Goal: Task Accomplishment & Management: Use online tool/utility

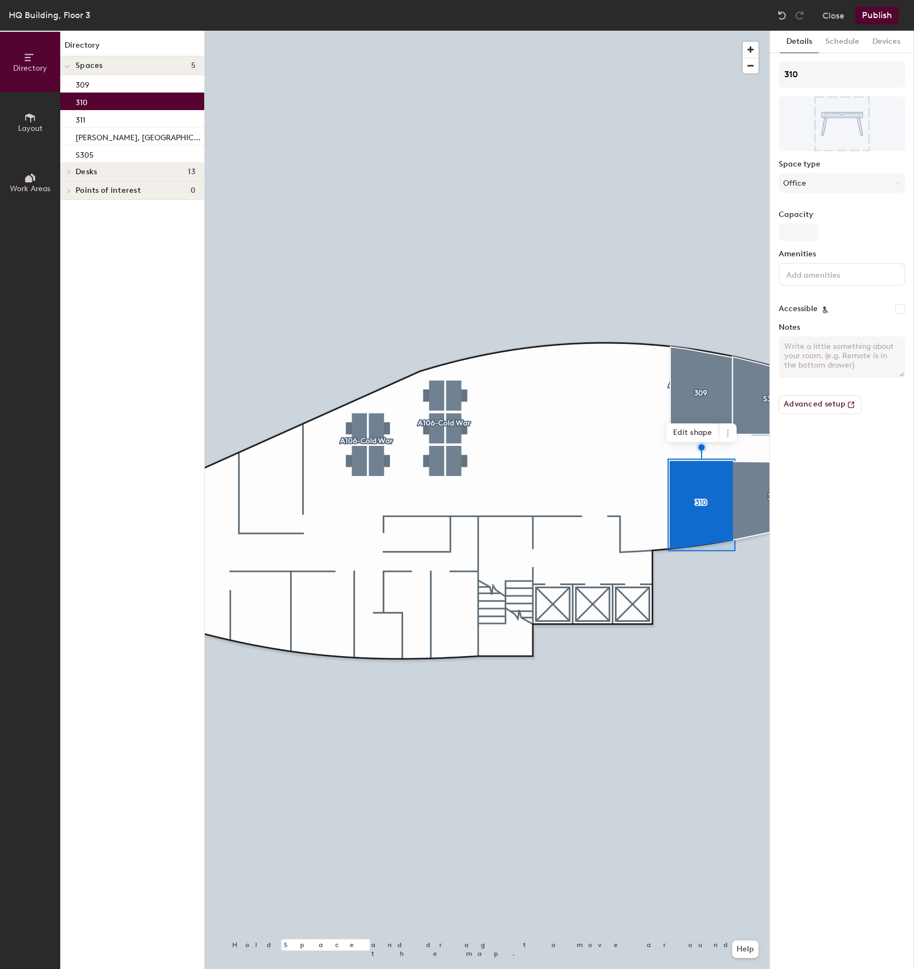
click at [831, 223] on div "Capacity" at bounding box center [842, 225] width 127 height 31
click at [772, 234] on div "Details Schedule Devices 310 Space type Office Capacity Amenities Accessible No…" at bounding box center [842, 500] width 144 height 938
click at [789, 235] on input "Capacity" at bounding box center [798, 232] width 39 height 18
click at [835, 190] on div "Space type Office" at bounding box center [842, 181] width 127 height 42
click at [835, 189] on button "Office" at bounding box center [842, 183] width 127 height 20
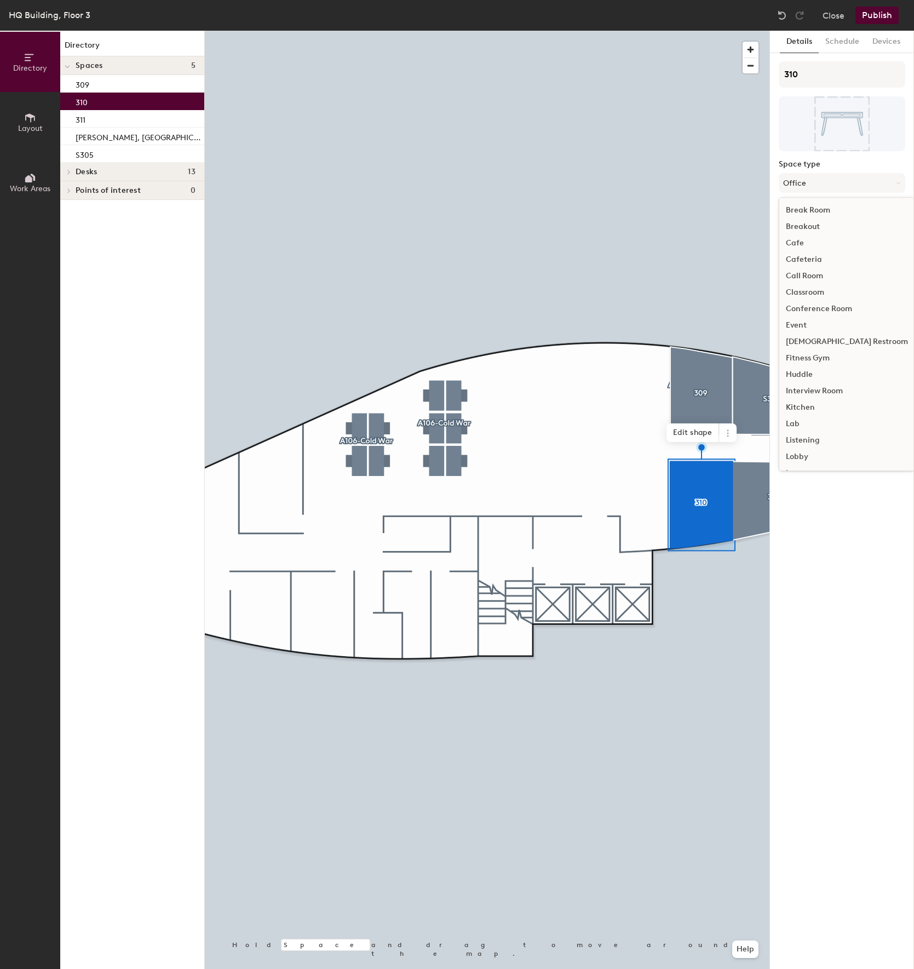
click at [839, 208] on div "Break Room" at bounding box center [846, 210] width 135 height 16
click at [845, 173] on div "Space type Break Room" at bounding box center [842, 181] width 127 height 42
click at [847, 182] on button "Break Room" at bounding box center [842, 183] width 127 height 20
click at [817, 311] on div "Office" at bounding box center [846, 310] width 135 height 16
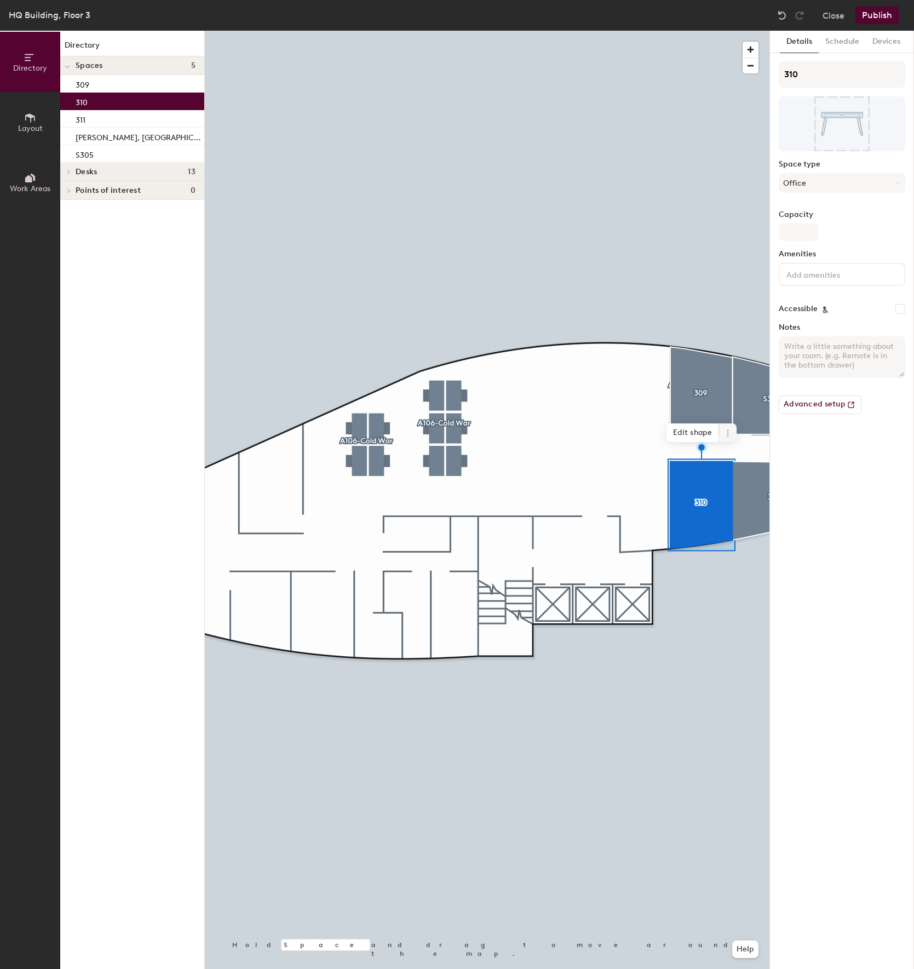
click at [727, 435] on icon at bounding box center [728, 433] width 9 height 9
click at [834, 505] on div "Details Schedule Devices 310 Space type Office Capacity Amenities Accessible No…" at bounding box center [842, 500] width 144 height 938
click at [804, 129] on div at bounding box center [842, 123] width 127 height 55
click at [830, 41] on button "Schedule" at bounding box center [842, 42] width 47 height 22
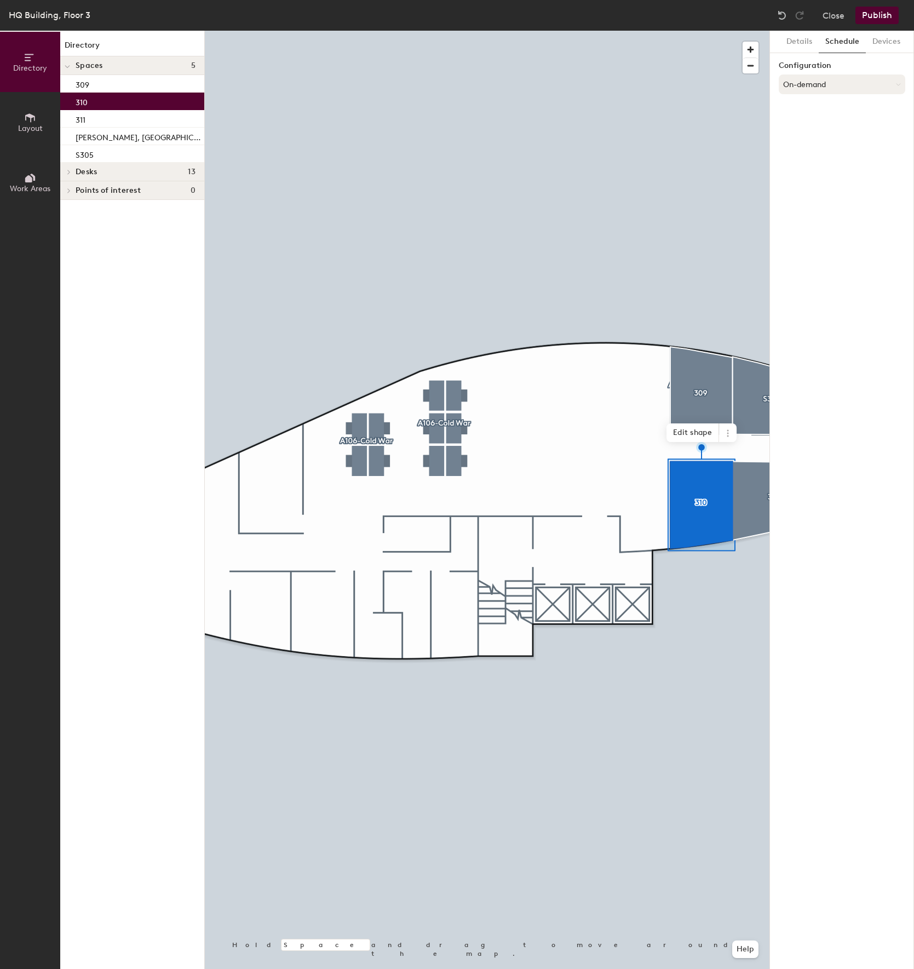
click at [828, 77] on button "On-demand" at bounding box center [842, 84] width 127 height 20
click at [729, 437] on icon at bounding box center [728, 433] width 9 height 9
click at [791, 387] on div "Details Schedule Devices Configuration On-demand" at bounding box center [842, 500] width 144 height 938
click at [755, 73] on span "button" at bounding box center [751, 65] width 16 height 15
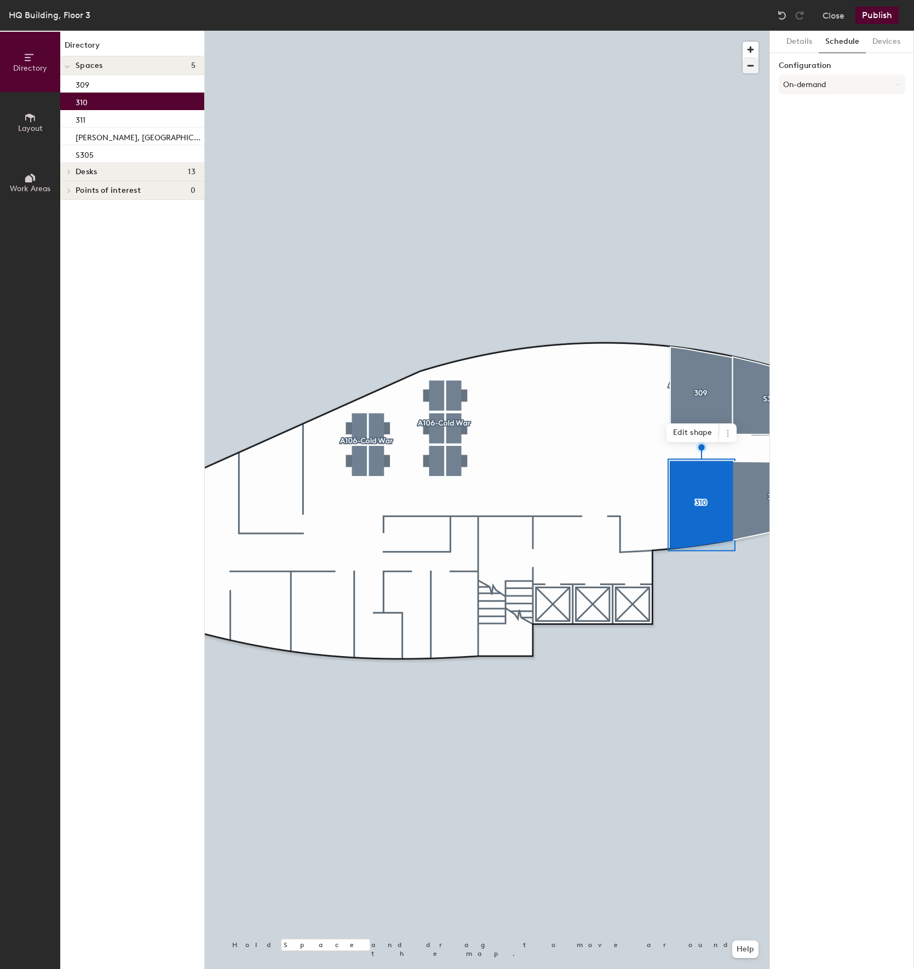
click at [749, 68] on span "button" at bounding box center [751, 65] width 16 height 15
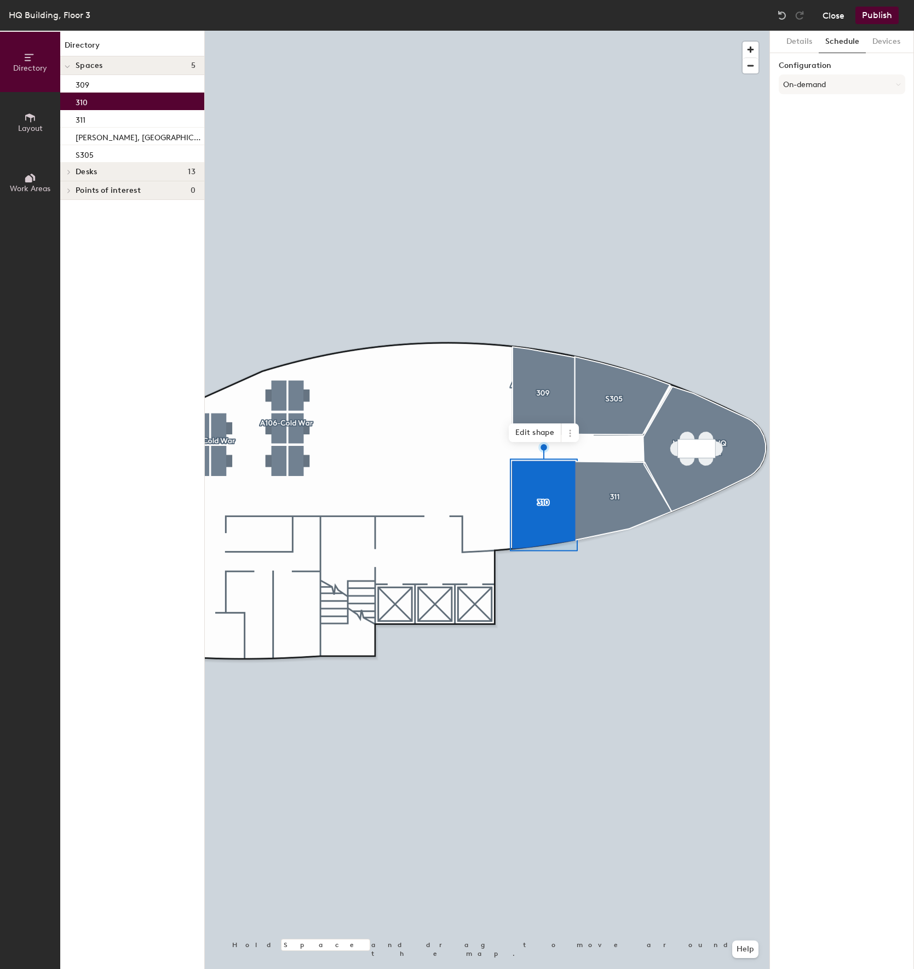
click at [839, 15] on button "Close" at bounding box center [834, 16] width 22 height 18
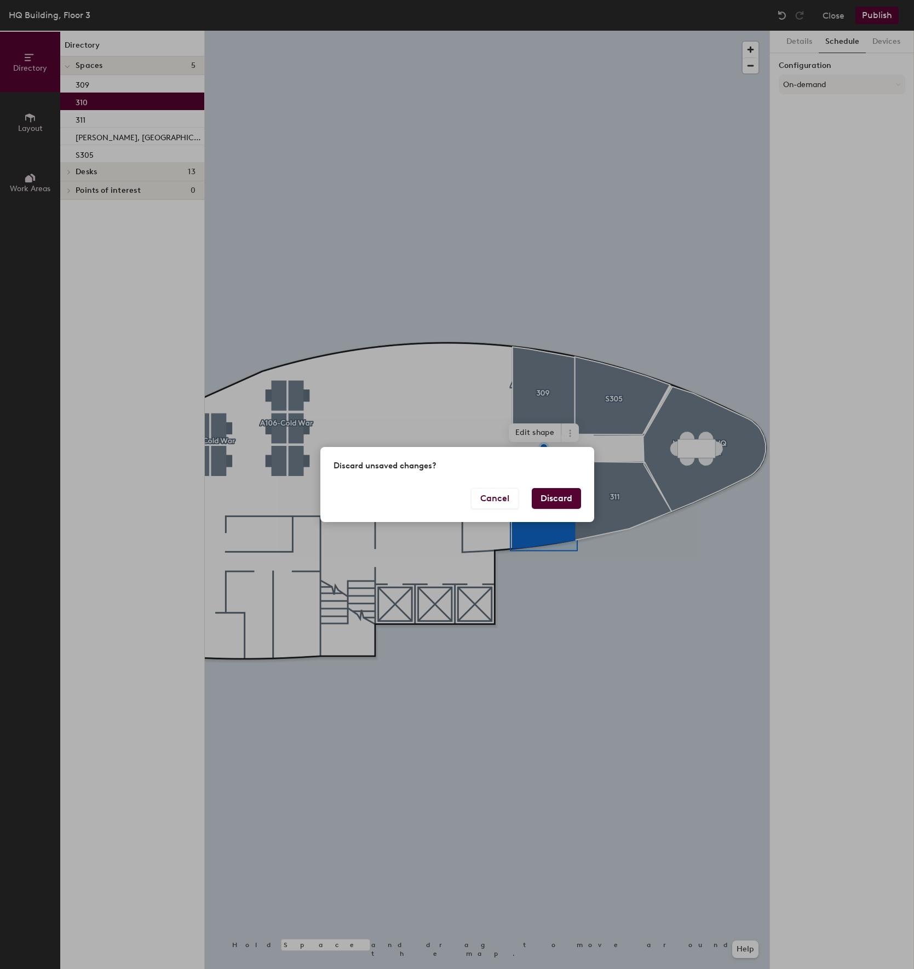
click at [548, 505] on button "Discard" at bounding box center [556, 498] width 49 height 21
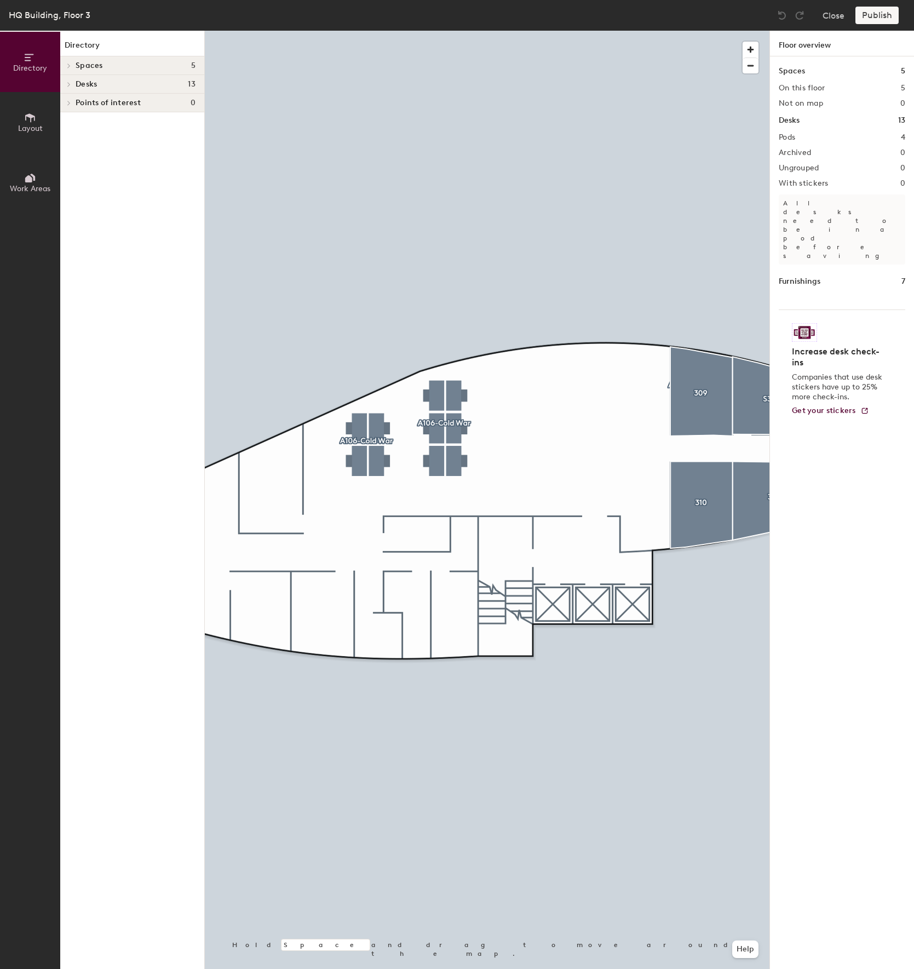
click at [39, 133] on button "Layout" at bounding box center [30, 122] width 60 height 60
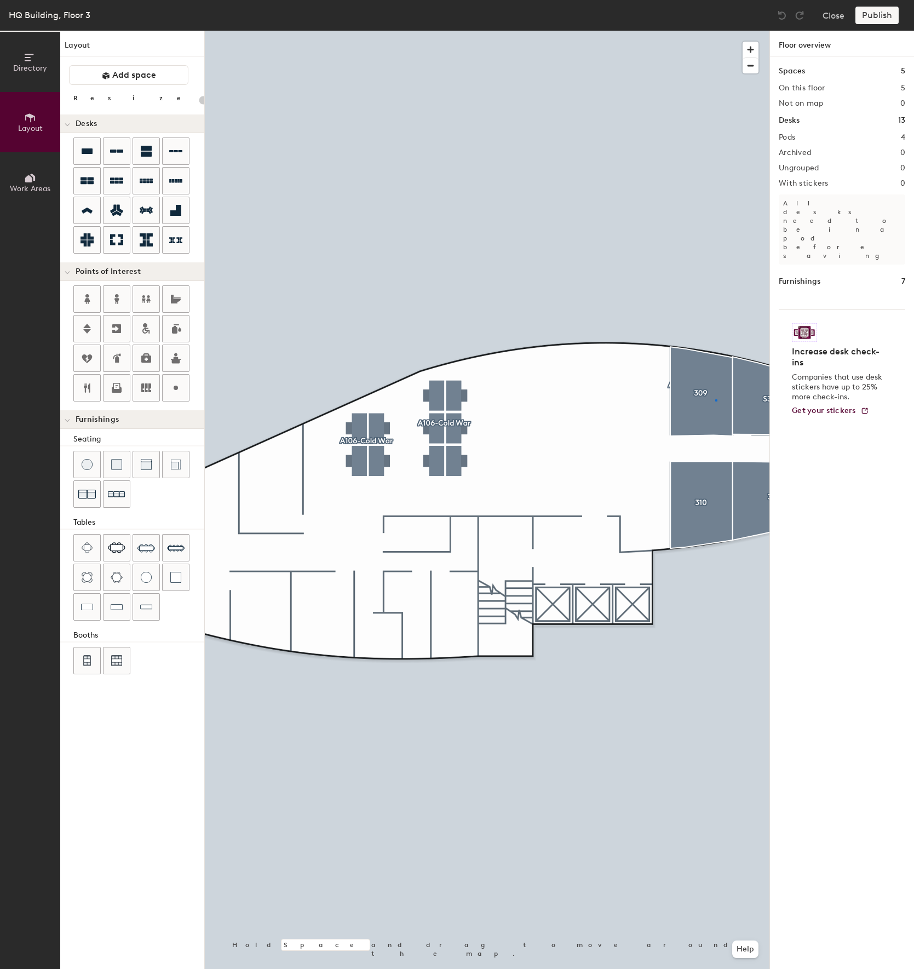
click at [716, 31] on div at bounding box center [487, 31] width 565 height 0
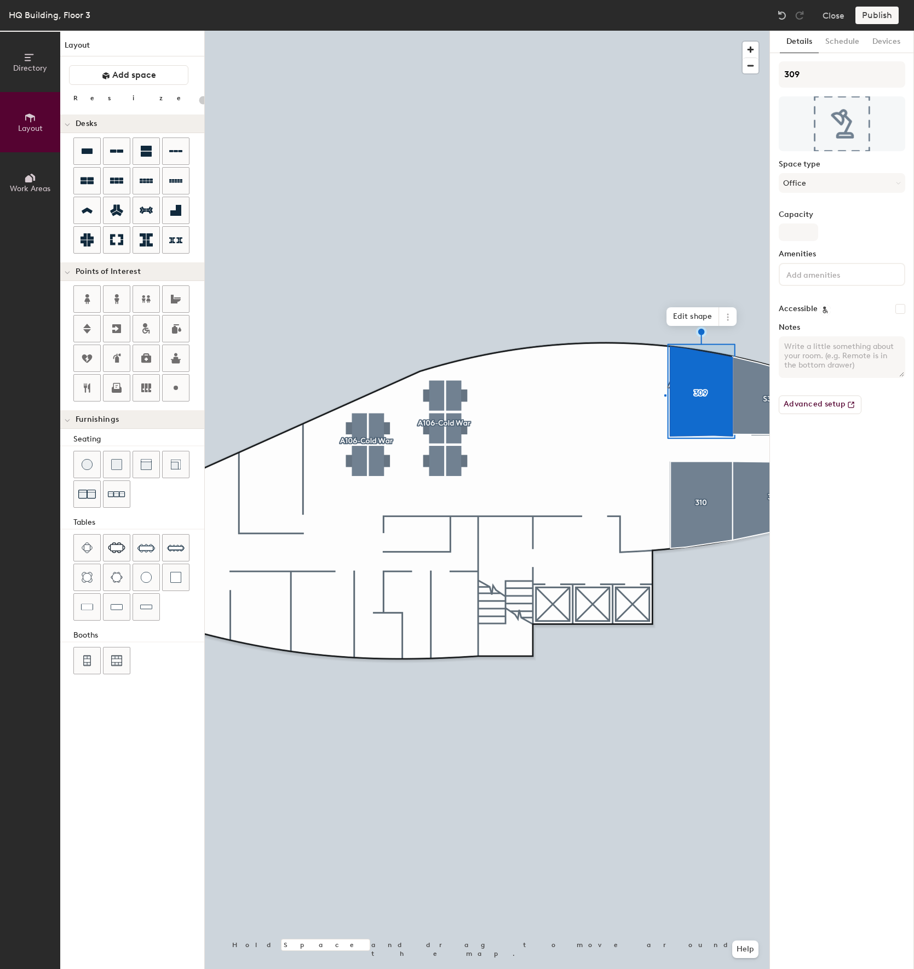
click at [666, 31] on div at bounding box center [487, 31] width 565 height 0
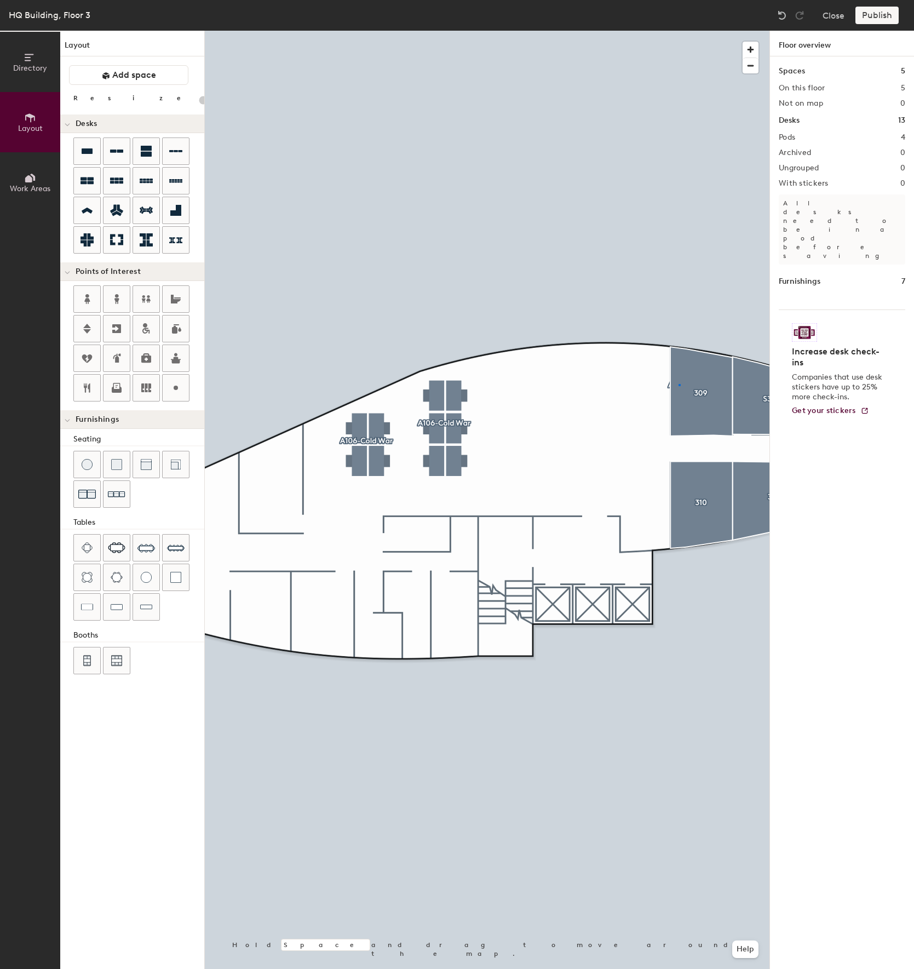
click at [679, 31] on div at bounding box center [487, 31] width 565 height 0
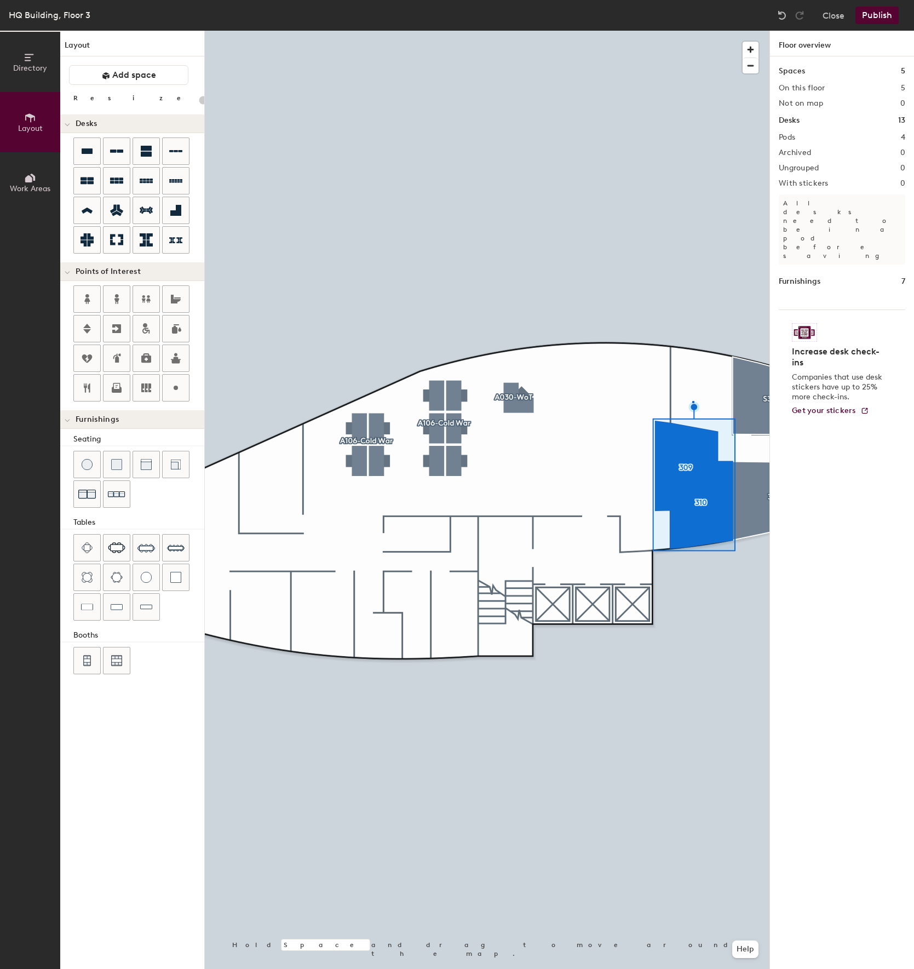
click at [693, 31] on div at bounding box center [487, 31] width 565 height 0
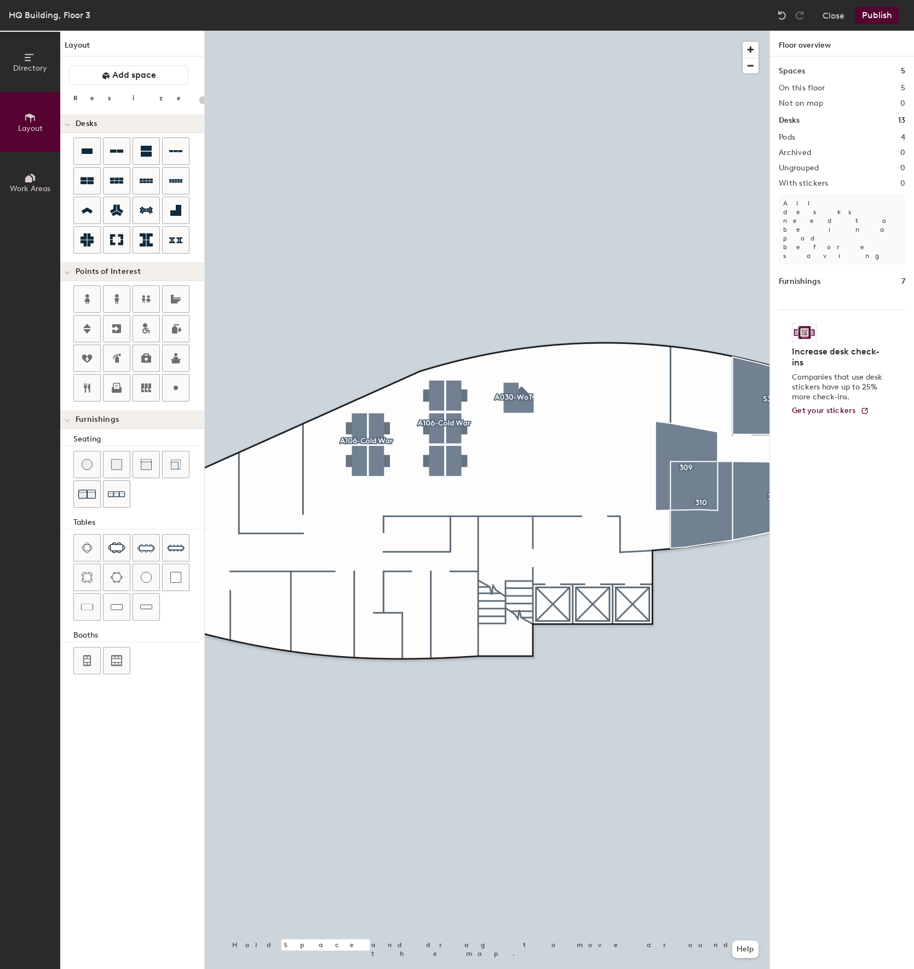
click at [685, 31] on div at bounding box center [487, 31] width 565 height 0
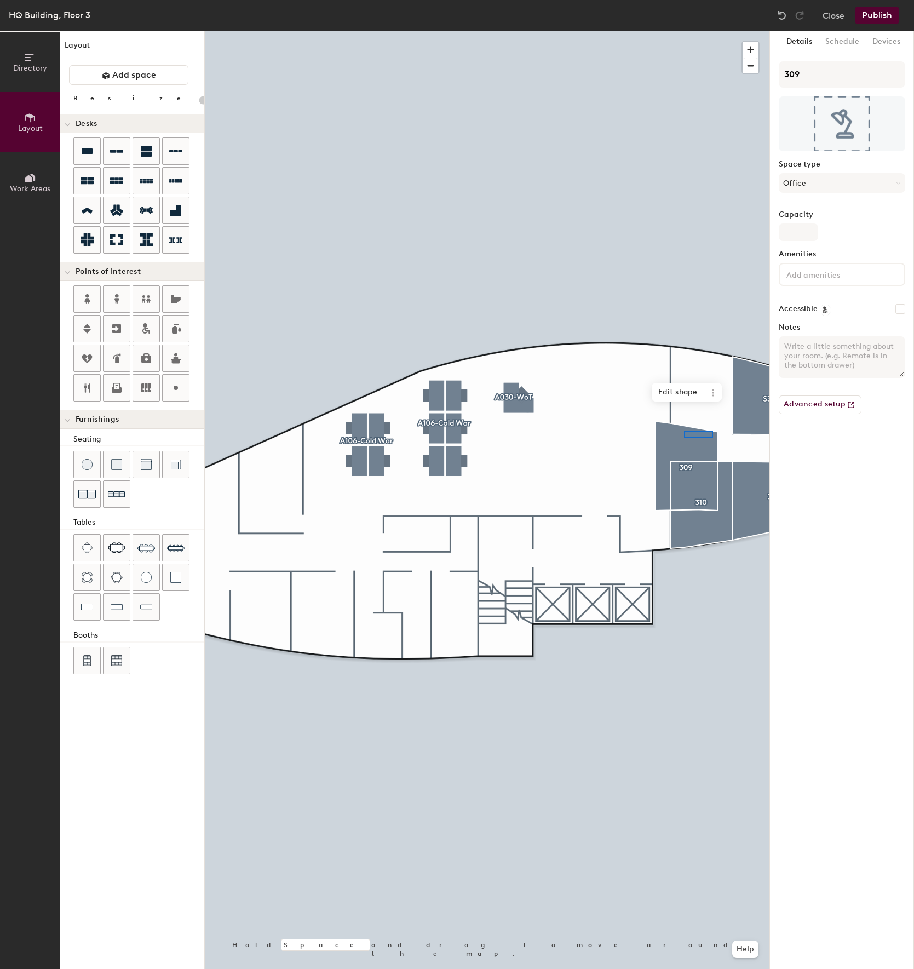
click at [713, 31] on div at bounding box center [487, 31] width 565 height 0
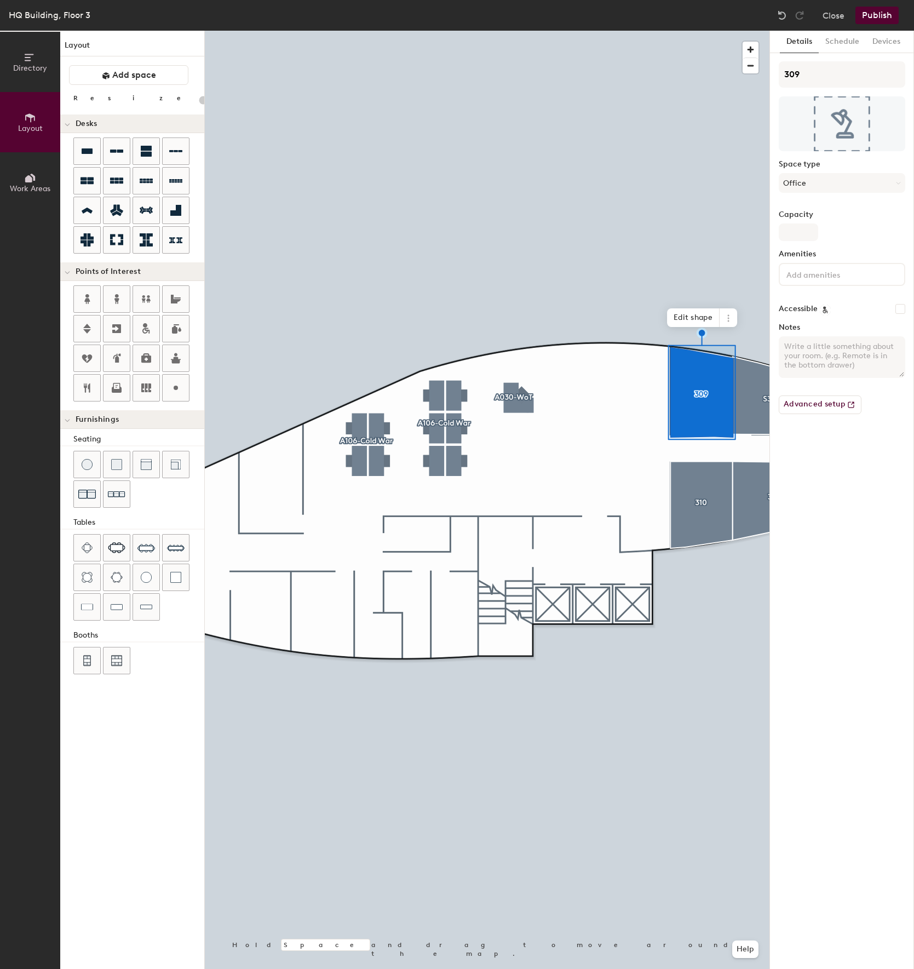
click at [698, 31] on div at bounding box center [487, 31] width 565 height 0
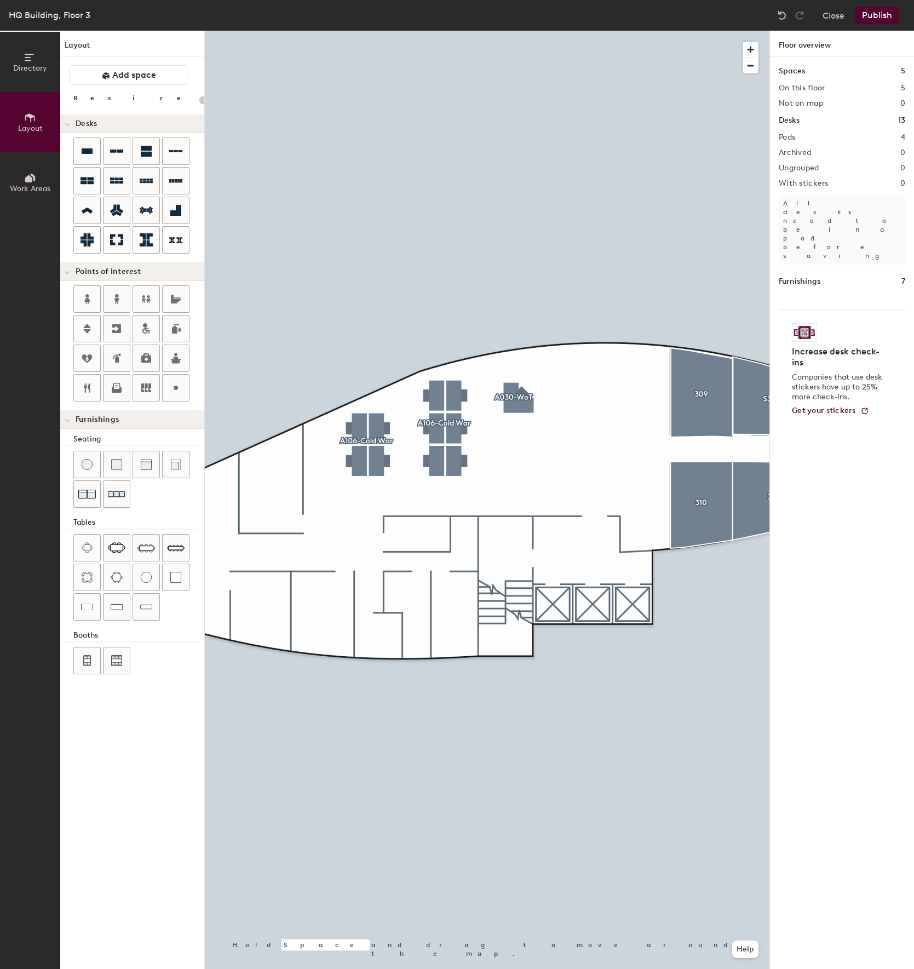
click at [715, 31] on div at bounding box center [487, 31] width 565 height 0
click at [703, 31] on div at bounding box center [487, 31] width 565 height 0
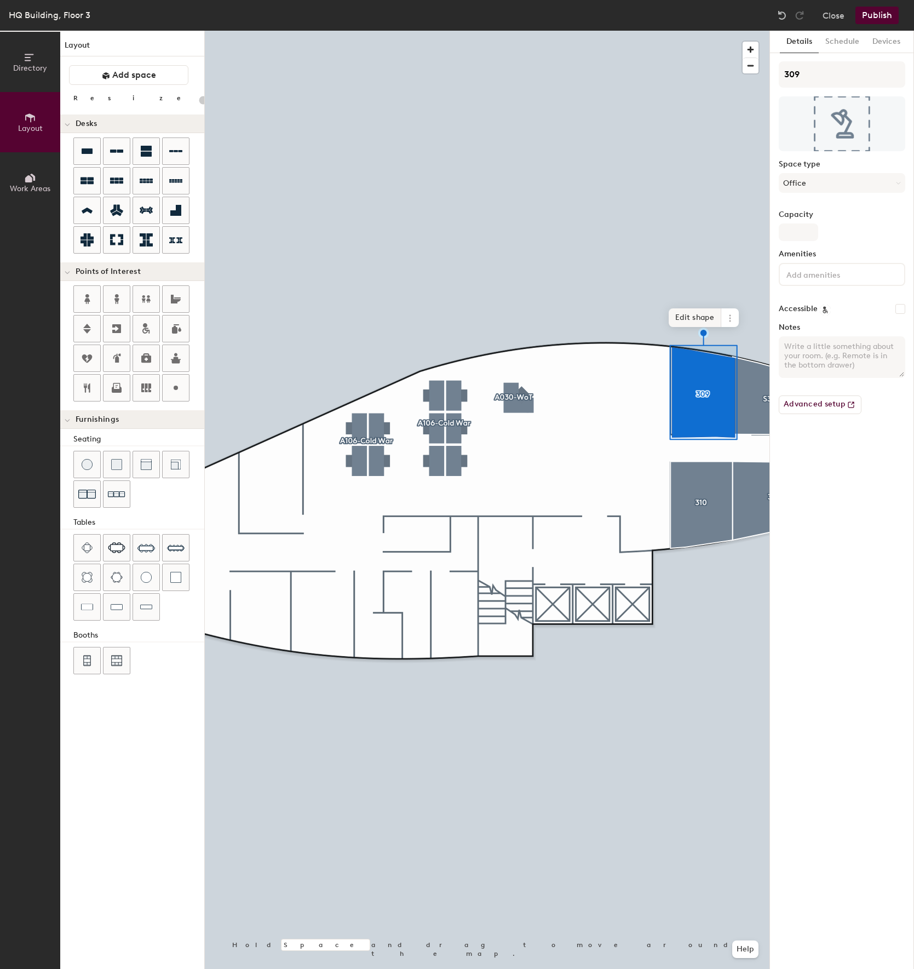
click at [703, 320] on span "Edit shape" at bounding box center [695, 317] width 53 height 19
click at [725, 330] on span "Done" at bounding box center [725, 330] width 32 height 19
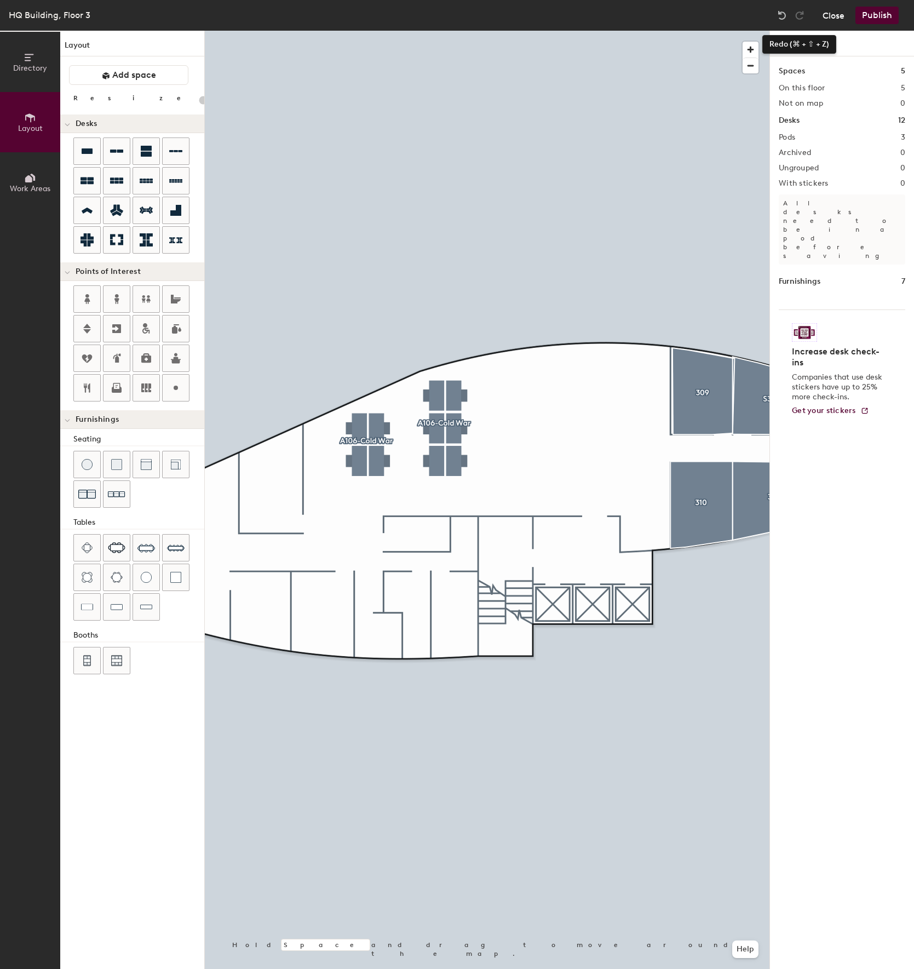
click at [827, 15] on button "Close" at bounding box center [834, 16] width 22 height 18
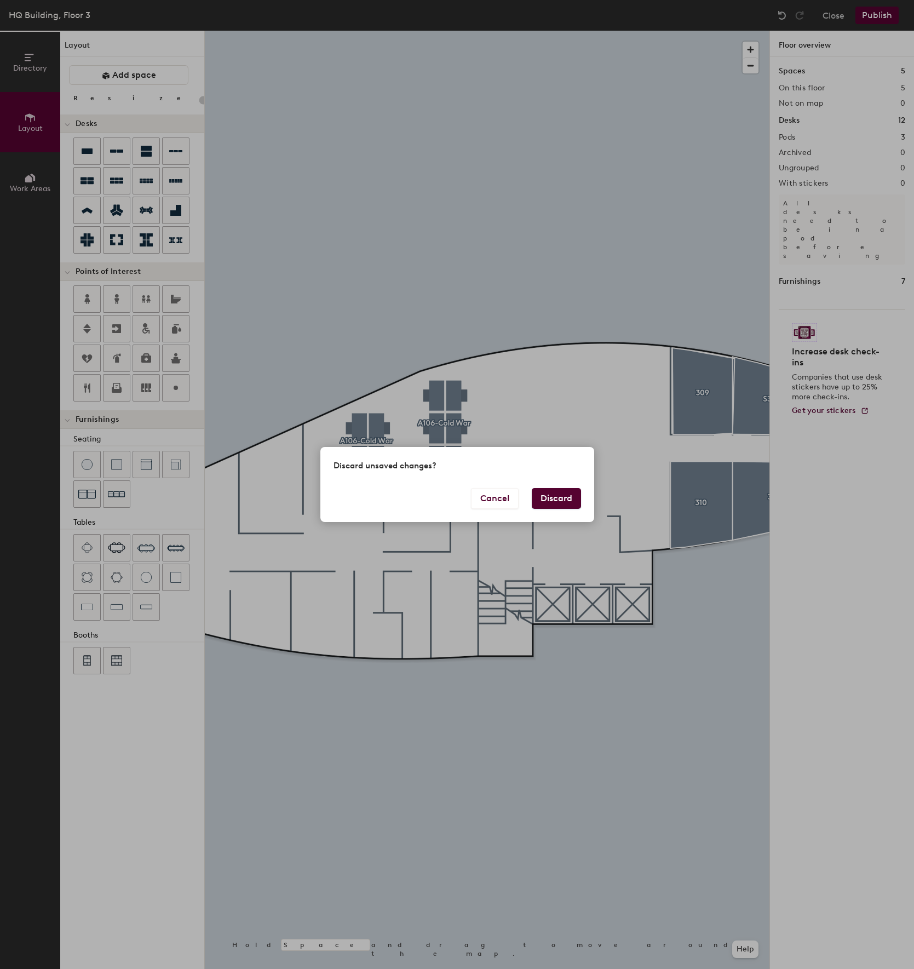
click at [553, 501] on button "Discard" at bounding box center [556, 498] width 49 height 21
type input "20"
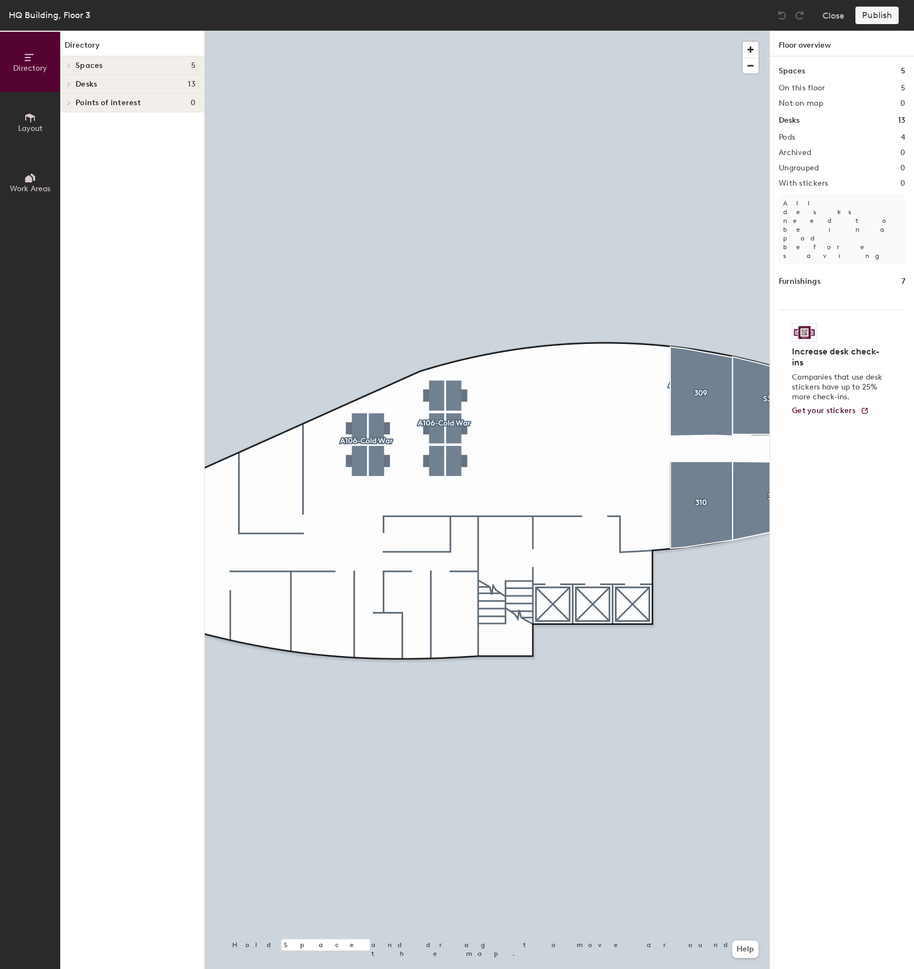
click at [31, 129] on span "Layout" at bounding box center [30, 128] width 25 height 9
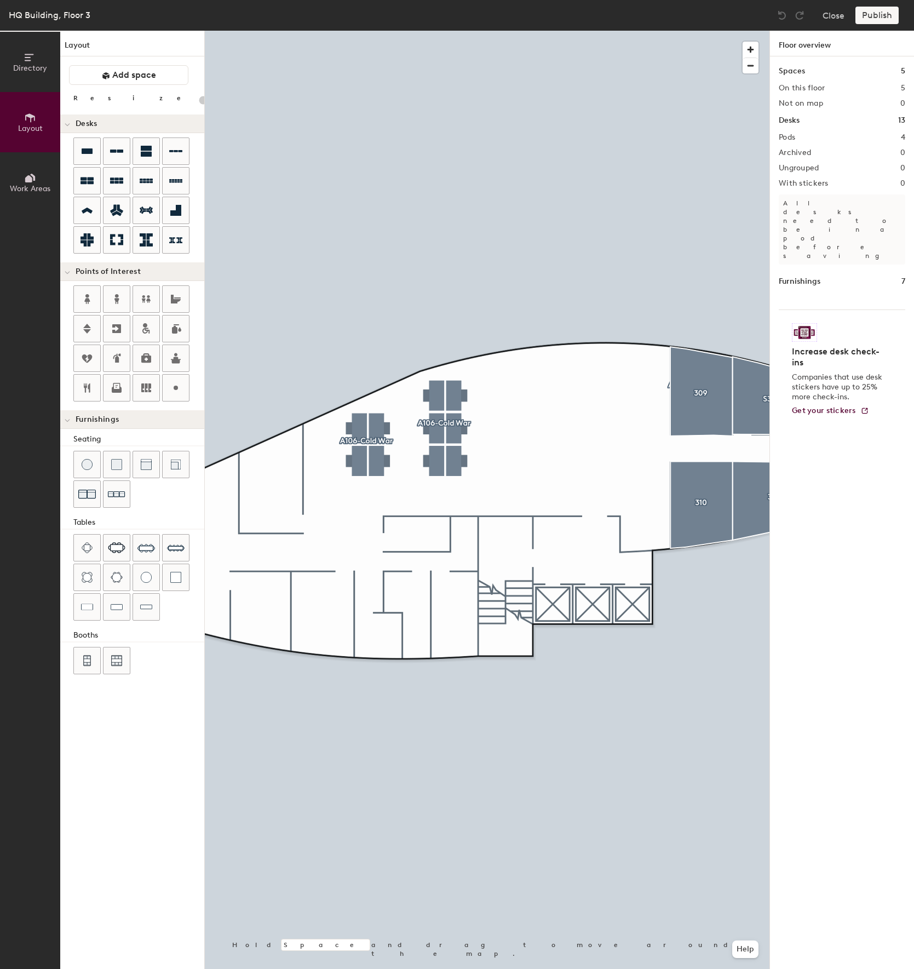
type input "220"
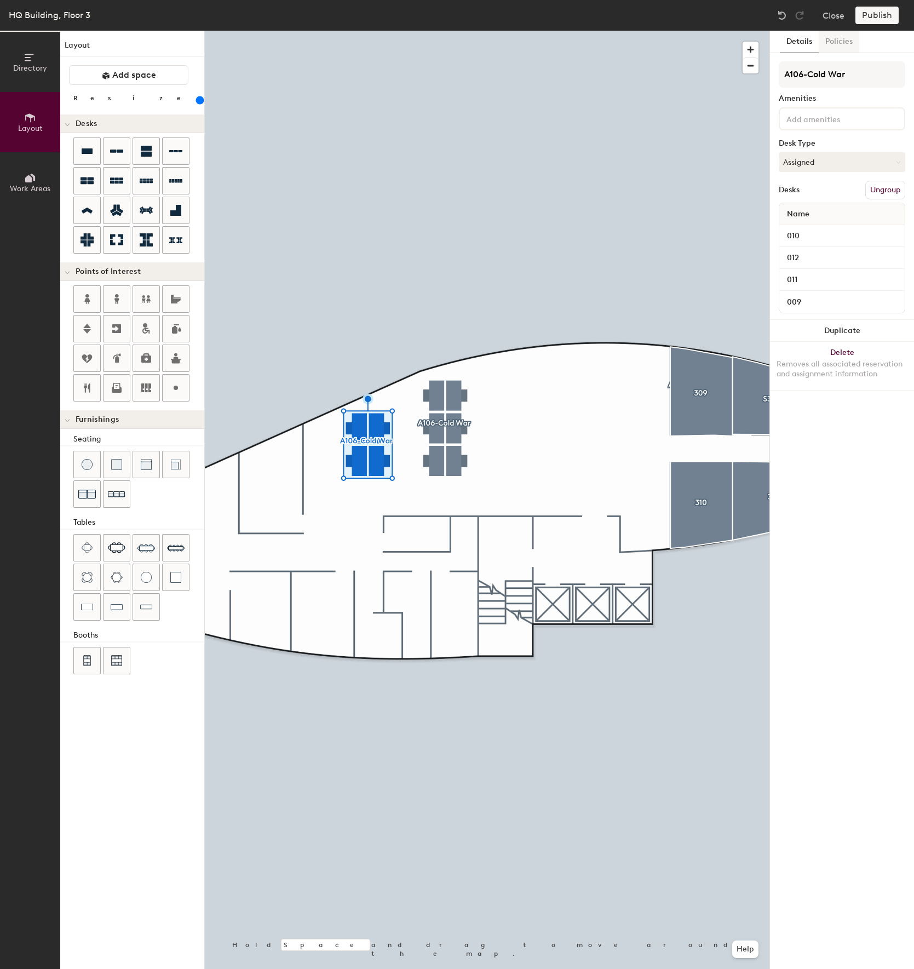
click at [830, 47] on button "Policies" at bounding box center [839, 42] width 41 height 22
click at [897, 73] on icon at bounding box center [898, 70] width 5 height 5
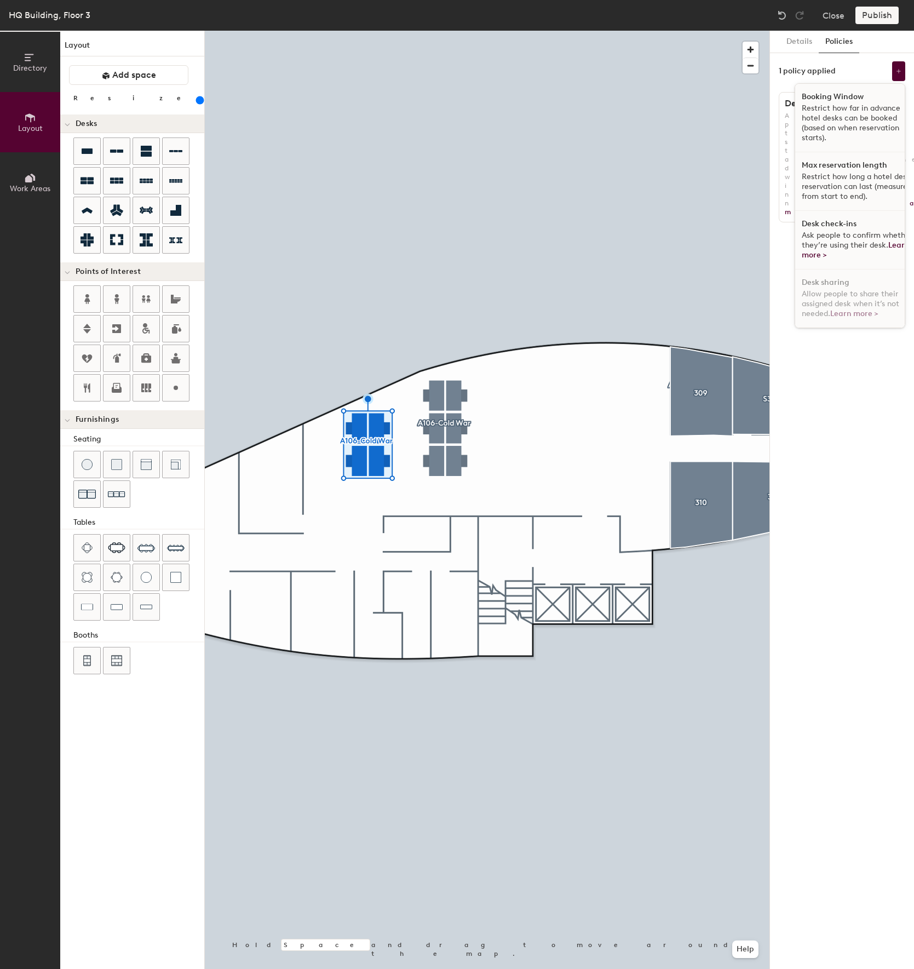
click at [868, 564] on div "Details Policies 1 policy applied Booking Window Restrict how far in advance ho…" at bounding box center [842, 500] width 144 height 938
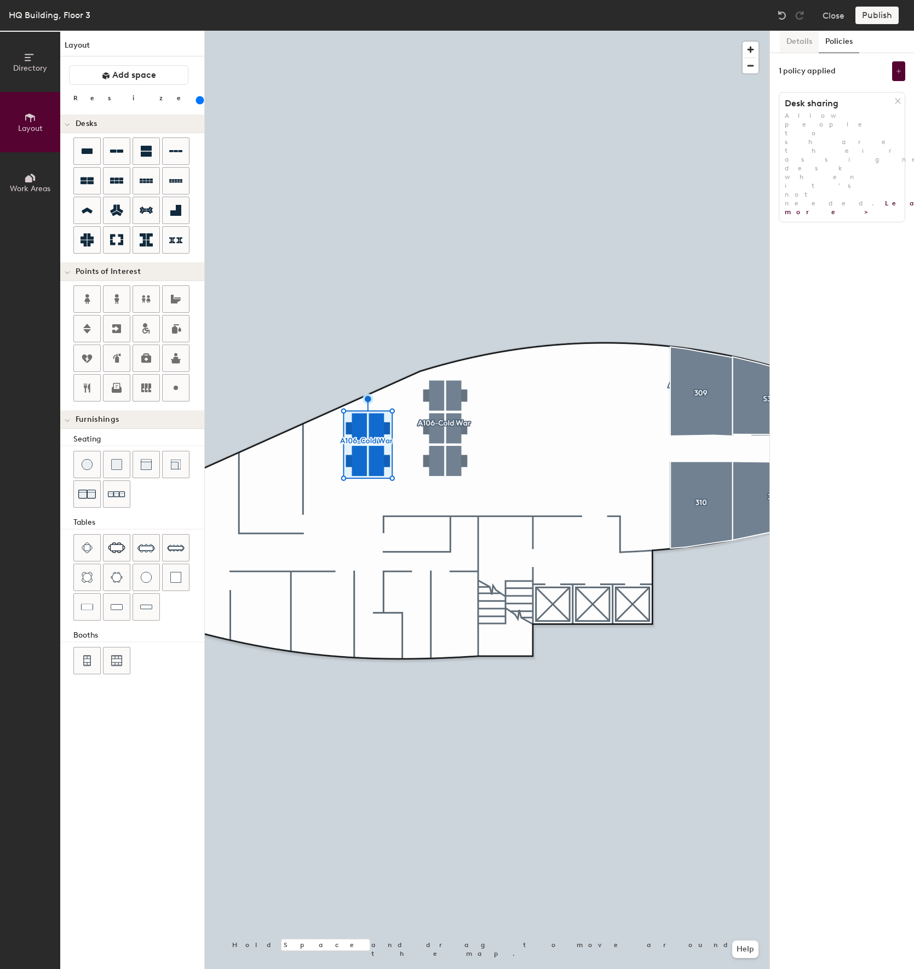
click at [809, 37] on button "Details" at bounding box center [799, 42] width 39 height 22
click at [820, 171] on button "Assigned" at bounding box center [842, 162] width 127 height 20
click at [818, 167] on button "Assigned" at bounding box center [842, 162] width 127 height 20
click at [38, 190] on span "Work Areas" at bounding box center [30, 188] width 41 height 9
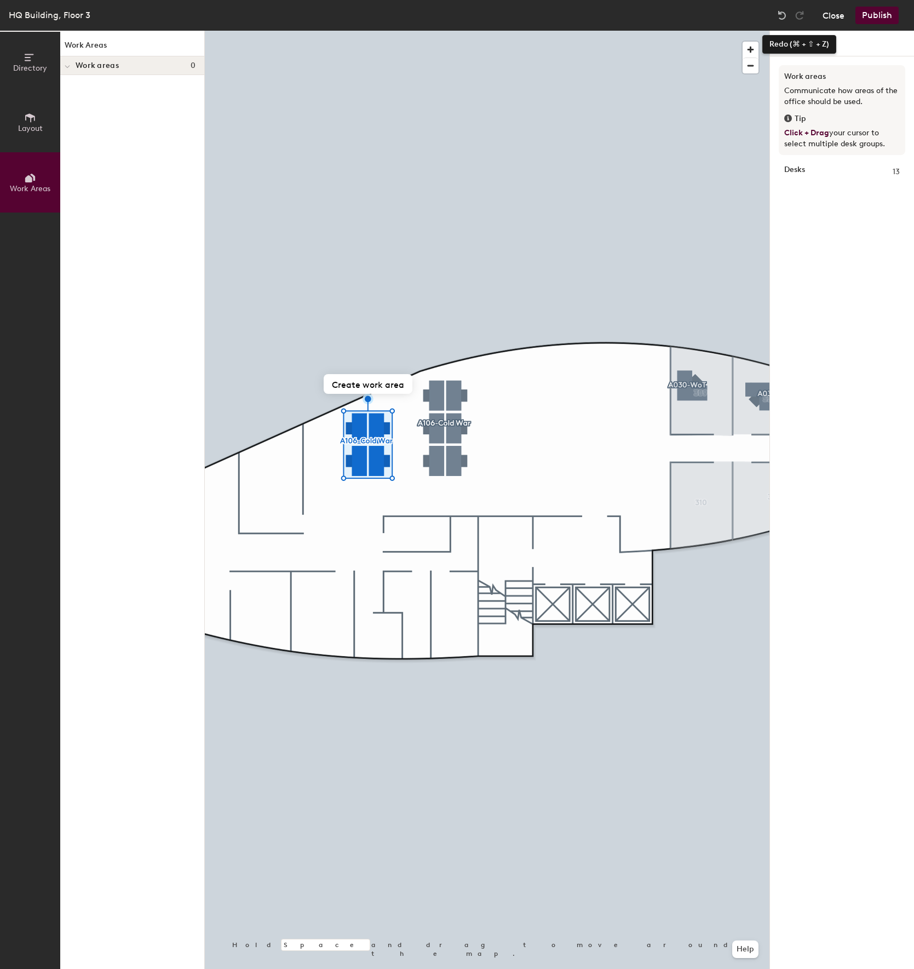
click at [821, 15] on div "Redo (⌘ + ⇧ + Z) Close Publish" at bounding box center [839, 16] width 132 height 18
click at [833, 16] on button "Close" at bounding box center [834, 16] width 22 height 18
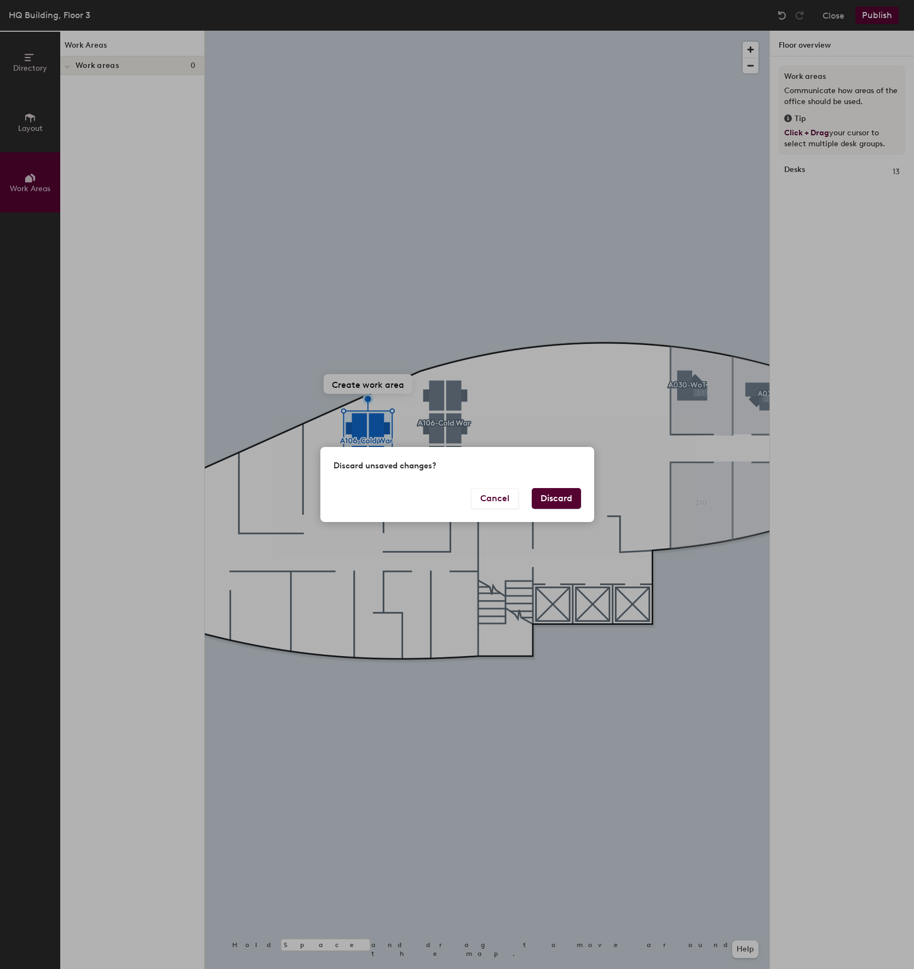
click at [555, 501] on button "Discard" at bounding box center [556, 498] width 49 height 21
